Goal: Find specific page/section: Find specific page/section

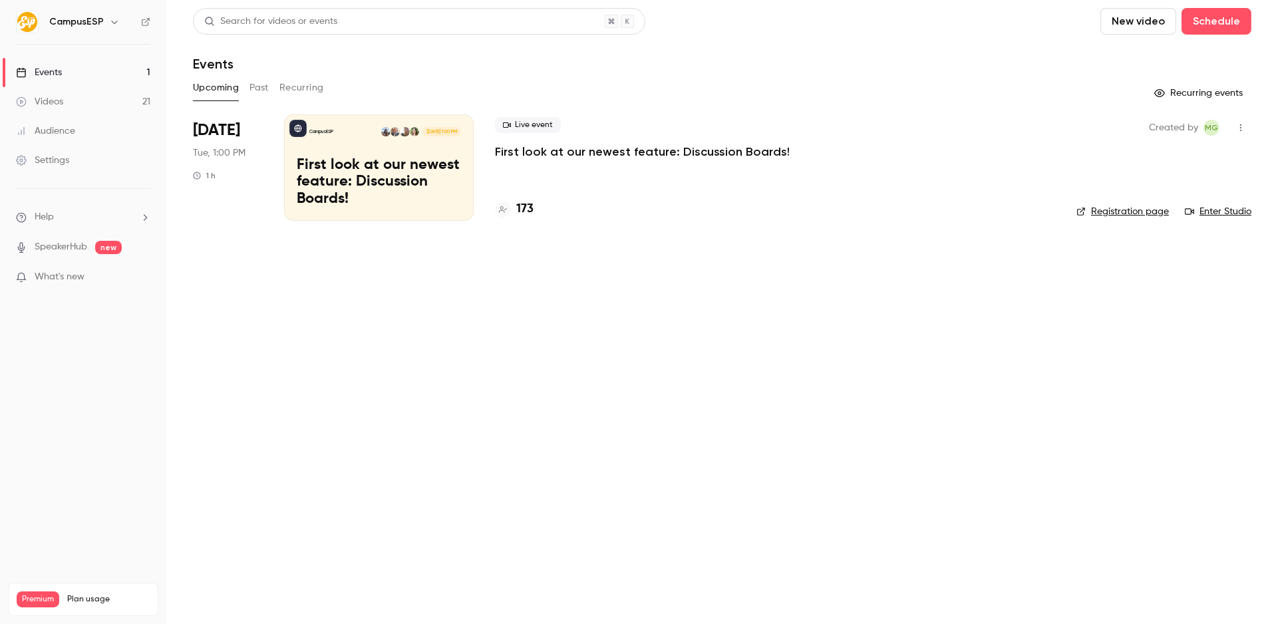
click at [88, 19] on h6 "CampusESP" at bounding box center [76, 21] width 55 height 13
click at [110, 21] on icon "button" at bounding box center [114, 22] width 11 height 11
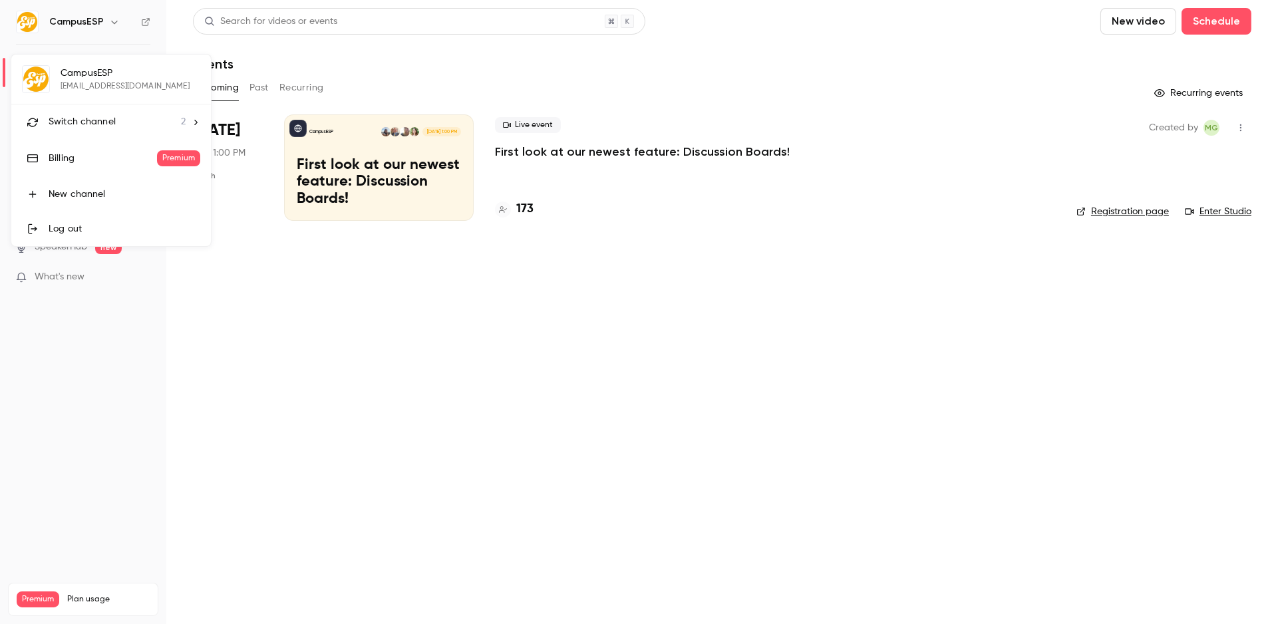
click at [143, 118] on div "Switch channel 2" at bounding box center [117, 122] width 137 height 14
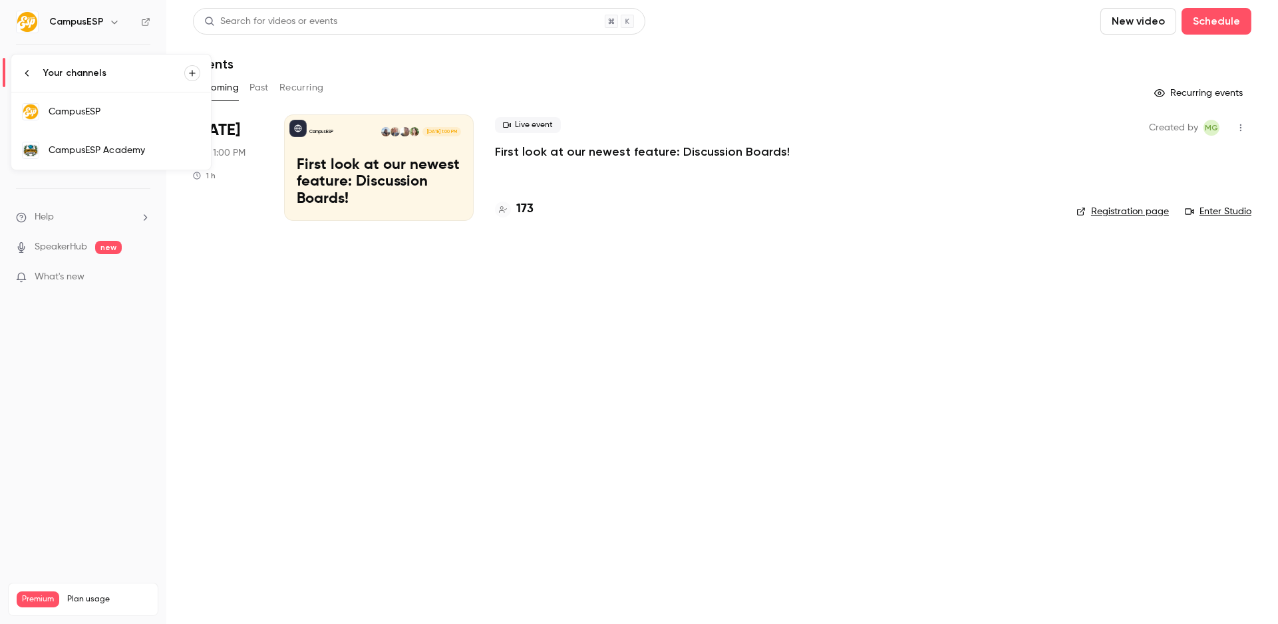
click at [142, 145] on div "CampusESP Academy" at bounding box center [125, 150] width 152 height 13
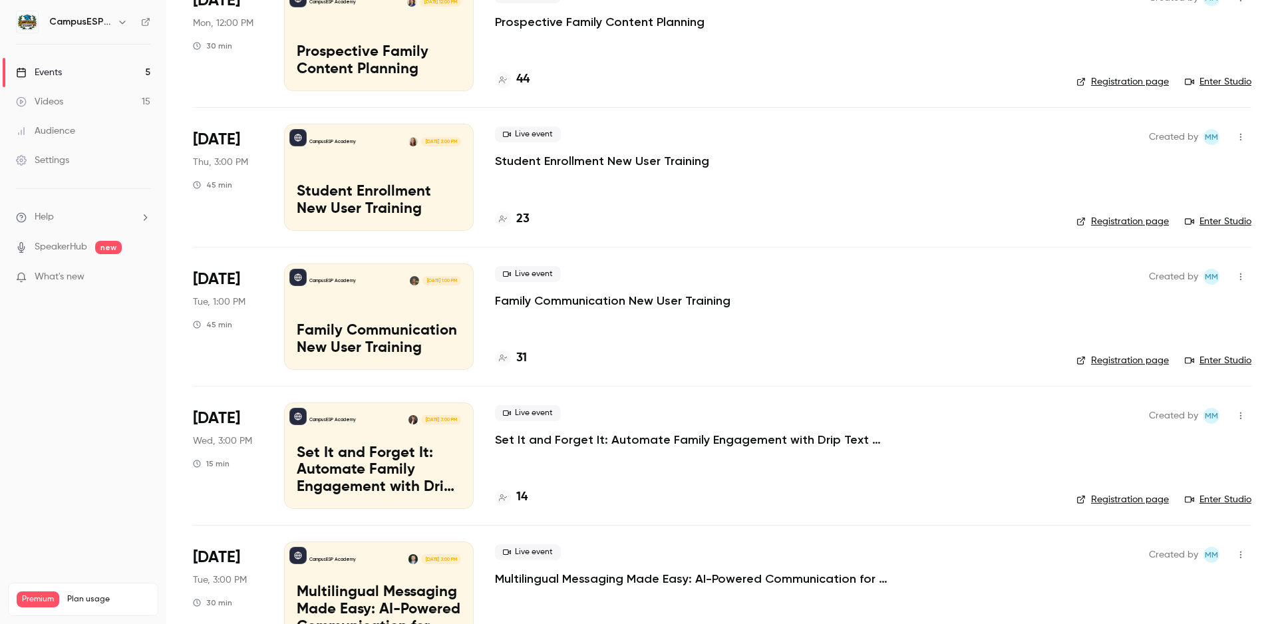
scroll to position [177, 0]
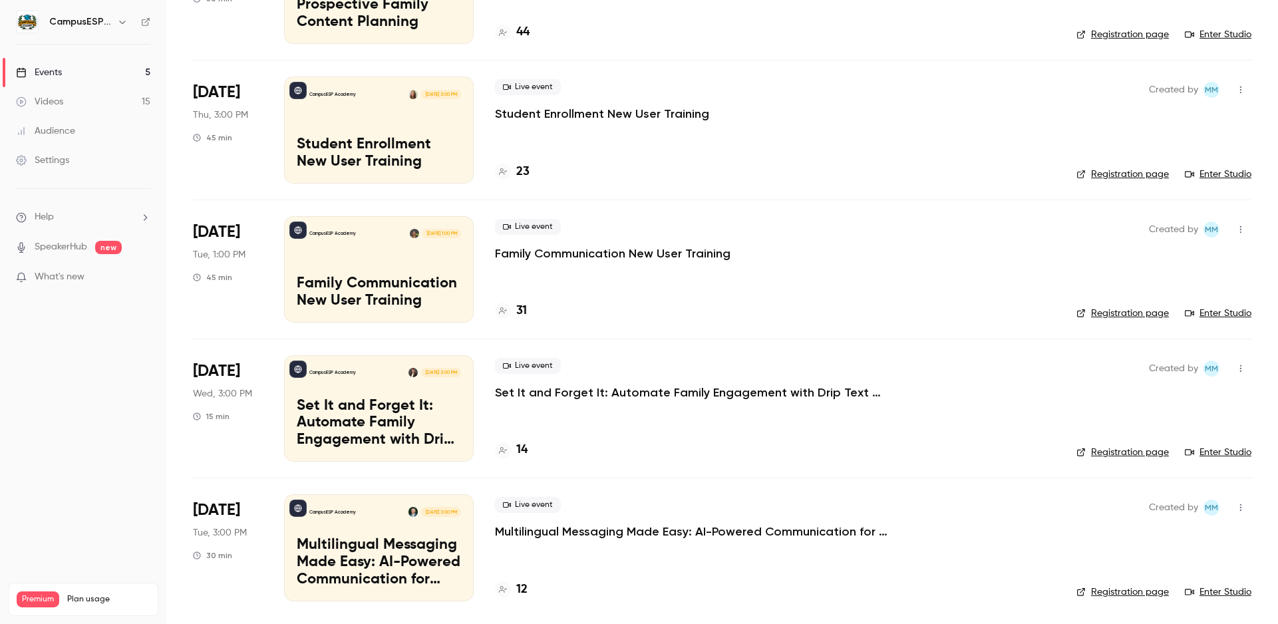
click at [526, 534] on p "Multilingual Messaging Made Easy: AI-Powered Communication for Spanish-Speaking…" at bounding box center [694, 531] width 399 height 16
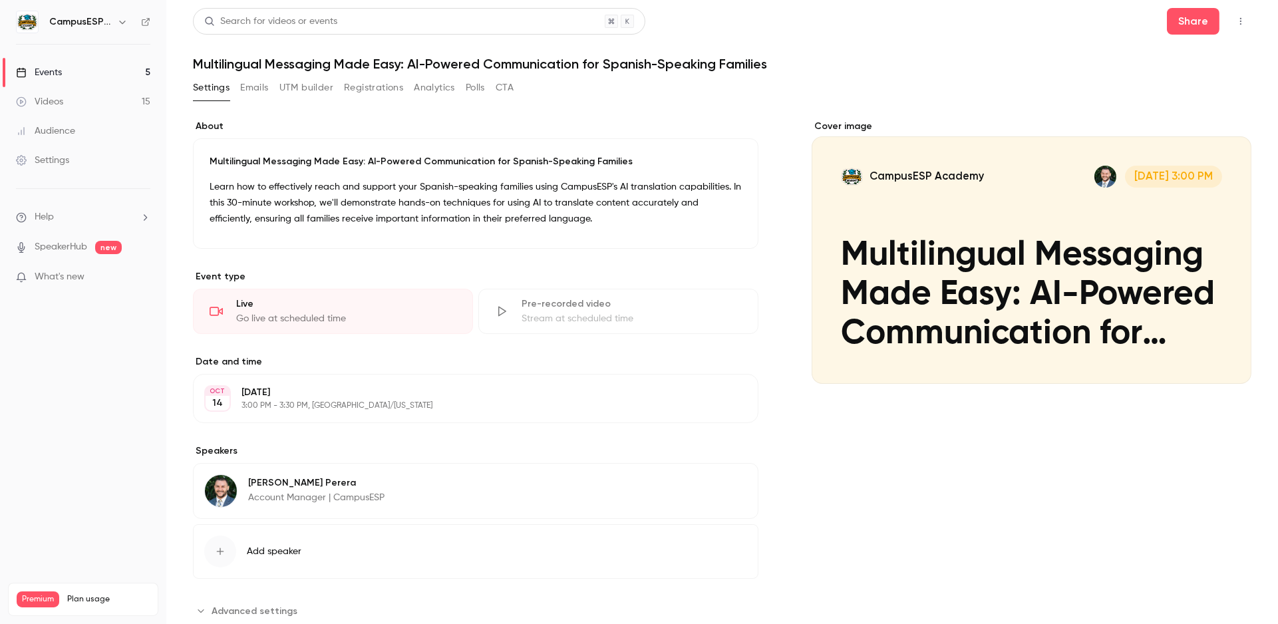
click at [53, 71] on div "Events" at bounding box center [39, 72] width 46 height 13
